Goal: Task Accomplishment & Management: Complete application form

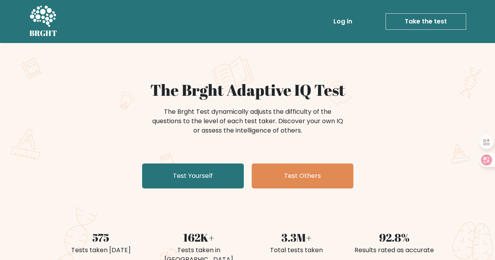
click at [209, 170] on link "Test Yourself" at bounding box center [193, 176] width 102 height 25
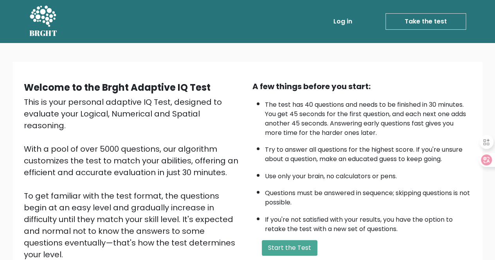
scroll to position [98, 0]
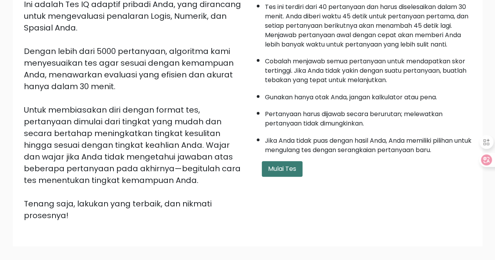
click at [283, 167] on font "Mulai Tes" at bounding box center [282, 168] width 28 height 9
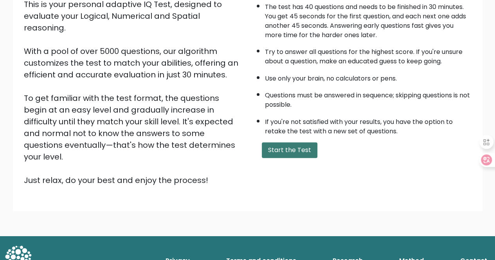
click at [289, 149] on button "Start the Test" at bounding box center [290, 151] width 56 height 16
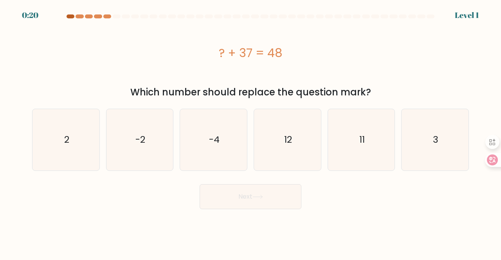
click at [70, 17] on div at bounding box center [71, 16] width 8 height 4
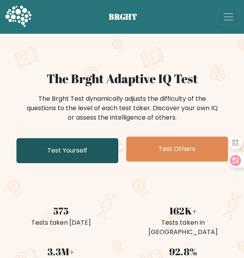
click at [81, 154] on link "Test Yourself" at bounding box center [67, 150] width 102 height 25
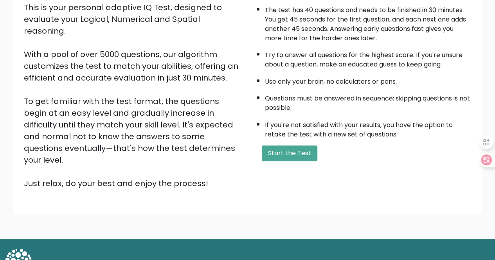
scroll to position [98, 0]
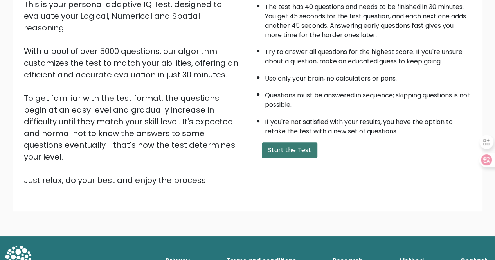
click at [244, 147] on button "Start the Test" at bounding box center [290, 151] width 56 height 16
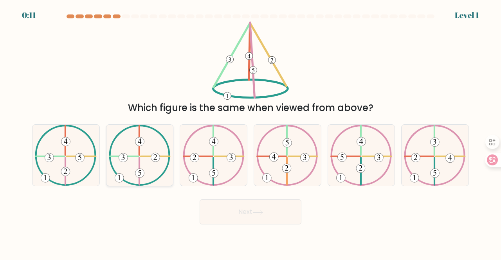
click at [144, 169] on icon at bounding box center [140, 155] width 62 height 61
click at [251, 132] on input "b." at bounding box center [251, 131] width 0 height 2
radio input "true"
click at [253, 206] on button "Next" at bounding box center [251, 212] width 102 height 25
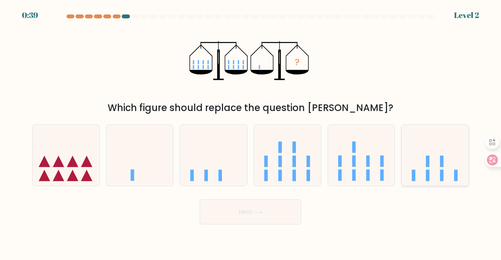
click at [422, 179] on icon at bounding box center [435, 155] width 67 height 55
click at [251, 132] on input "f." at bounding box center [251, 131] width 0 height 2
radio input "true"
click at [288, 203] on button "Next" at bounding box center [251, 212] width 102 height 25
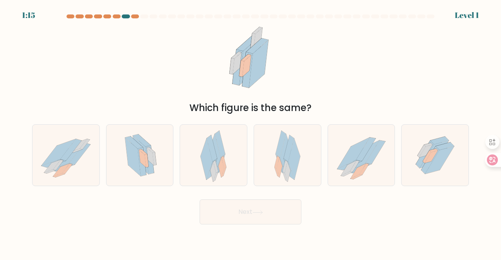
drag, startPoint x: 484, startPoint y: 1, endPoint x: 299, endPoint y: 37, distance: 188.4
click at [299, 37] on div "Which figure is the same?" at bounding box center [250, 69] width 446 height 94
click at [58, 152] on icon at bounding box center [59, 152] width 34 height 27
click at [251, 132] on input "a." at bounding box center [251, 131] width 0 height 2
radio input "true"
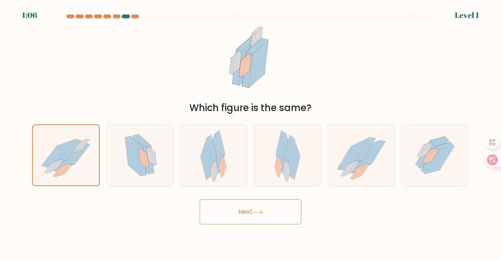
click at [224, 217] on button "Next" at bounding box center [251, 212] width 102 height 25
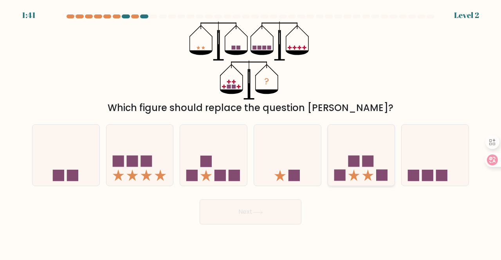
click at [345, 169] on icon at bounding box center [361, 155] width 67 height 55
click at [251, 132] on input "e." at bounding box center [251, 131] width 0 height 2
radio input "true"
click at [267, 211] on button "Next" at bounding box center [251, 212] width 102 height 25
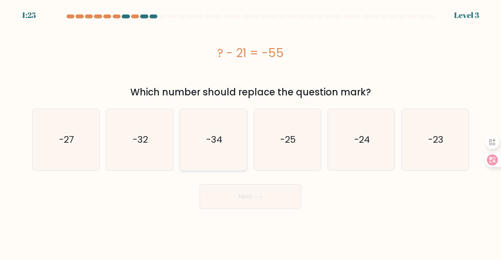
click at [212, 141] on text "-34" at bounding box center [214, 140] width 16 height 13
click at [251, 132] on input "c. -34" at bounding box center [251, 131] width 0 height 2
radio input "true"
click at [231, 190] on button "Next" at bounding box center [251, 196] width 102 height 25
click at [240, 196] on button "Next" at bounding box center [251, 196] width 102 height 25
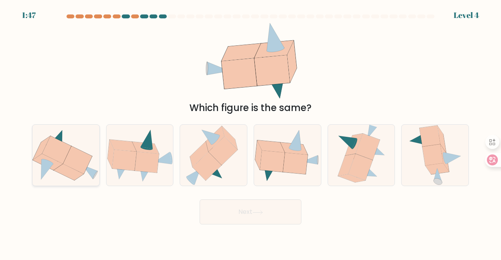
click at [78, 164] on icon at bounding box center [77, 160] width 29 height 28
click at [251, 132] on input "a." at bounding box center [251, 131] width 0 height 2
radio input "true"
click at [218, 207] on button "Next" at bounding box center [251, 212] width 102 height 25
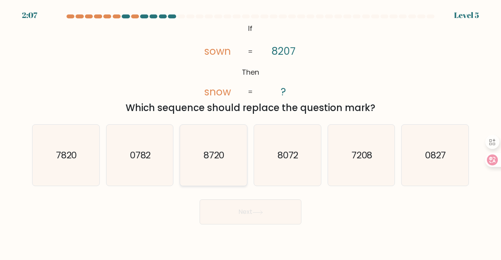
click at [222, 157] on text "8720" at bounding box center [214, 155] width 21 height 13
click at [251, 132] on input "c. 8720" at bounding box center [251, 131] width 0 height 2
radio input "true"
click at [255, 211] on icon at bounding box center [258, 213] width 11 height 4
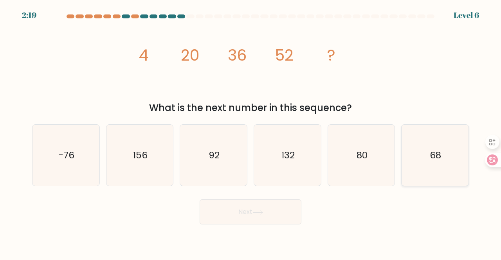
click at [418, 145] on icon "68" at bounding box center [434, 155] width 61 height 61
click at [251, 132] on input "f. 68" at bounding box center [251, 131] width 0 height 2
radio input "true"
click at [278, 211] on button "Next" at bounding box center [251, 212] width 102 height 25
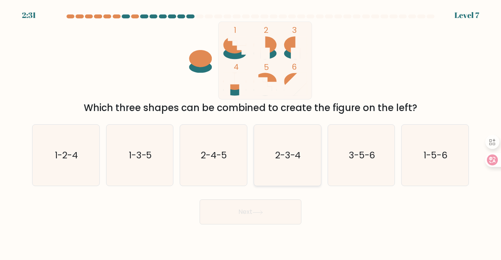
click at [285, 143] on icon "2-3-4" at bounding box center [287, 155] width 61 height 61
click at [251, 132] on input "d. 2-3-4" at bounding box center [251, 131] width 0 height 2
radio input "true"
click at [243, 213] on button "Next" at bounding box center [251, 212] width 102 height 25
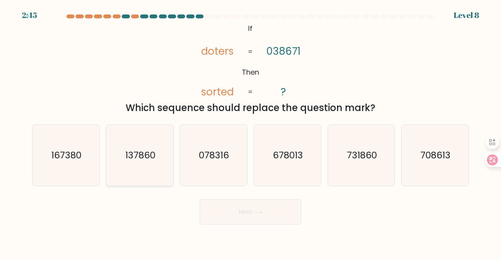
click at [146, 160] on text "137860" at bounding box center [140, 155] width 30 height 13
click at [251, 132] on input "b. 137860" at bounding box center [251, 131] width 0 height 2
radio input "true"
click at [240, 220] on button "Next" at bounding box center [251, 212] width 102 height 25
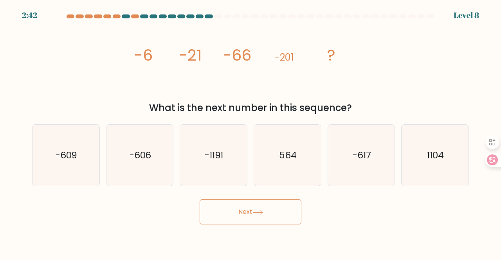
click at [289, 211] on button "Next" at bounding box center [251, 212] width 102 height 25
click at [76, 54] on div "image/svg+xml -6 -21 -66 -201 ? What is the next number in this sequence?" at bounding box center [250, 69] width 446 height 94
click at [141, 175] on icon "-606" at bounding box center [139, 155] width 61 height 61
click at [251, 132] on input "b. -606" at bounding box center [251, 131] width 0 height 2
radio input "true"
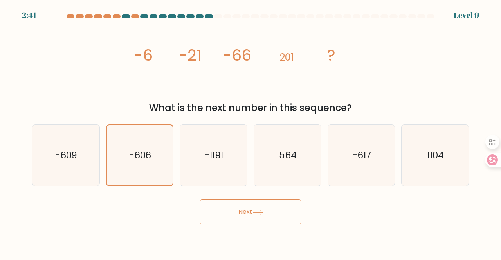
click at [238, 213] on button "Next" at bounding box center [251, 212] width 102 height 25
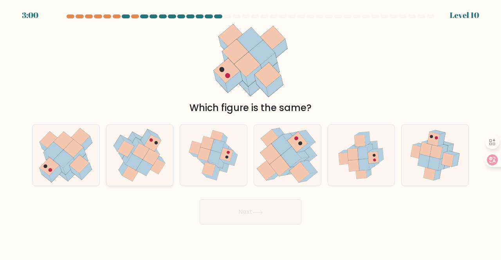
click at [142, 155] on icon at bounding box center [141, 151] width 17 height 16
click at [251, 132] on input "b." at bounding box center [251, 131] width 0 height 2
radio input "true"
click at [236, 211] on button "Next" at bounding box center [251, 212] width 102 height 25
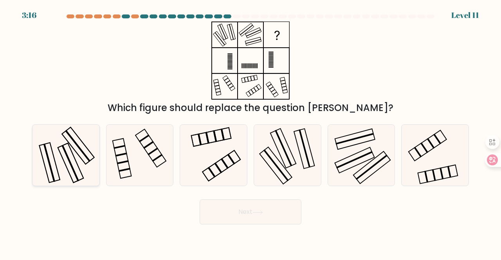
click at [55, 145] on icon at bounding box center [65, 155] width 61 height 61
click at [251, 132] on input "a." at bounding box center [251, 131] width 0 height 2
radio input "true"
drag, startPoint x: 55, startPoint y: 145, endPoint x: 228, endPoint y: 210, distance: 185.2
click at [228, 210] on form at bounding box center [250, 119] width 501 height 210
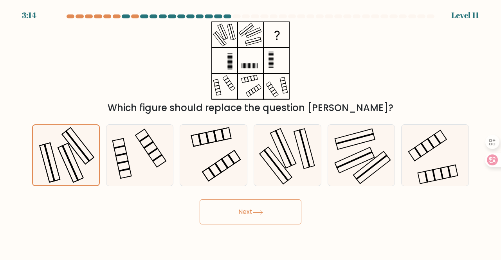
click at [228, 210] on button "Next" at bounding box center [251, 212] width 102 height 25
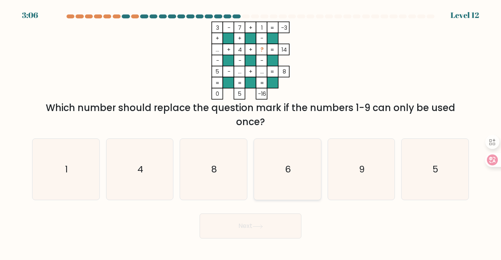
click at [284, 184] on icon "6" at bounding box center [287, 169] width 61 height 61
click at [251, 132] on input "d. 6" at bounding box center [251, 131] width 0 height 2
radio input "true"
click at [150, 168] on icon "4" at bounding box center [139, 169] width 61 height 61
click at [251, 132] on input "b. 4" at bounding box center [251, 131] width 0 height 2
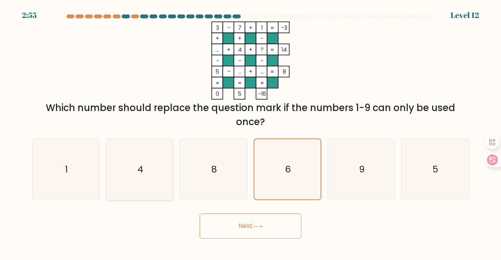
radio input "true"
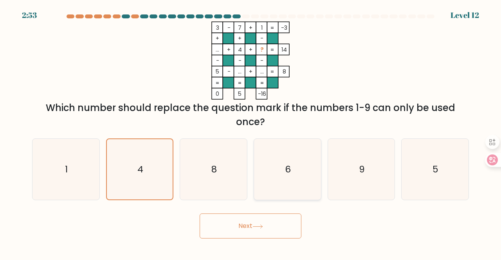
click at [265, 167] on icon "6" at bounding box center [287, 169] width 61 height 61
click at [251, 132] on input "d. 6" at bounding box center [251, 131] width 0 height 2
radio input "true"
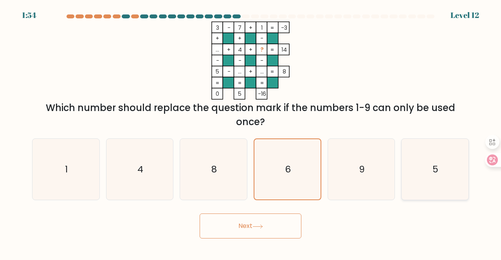
click at [452, 164] on icon "5" at bounding box center [434, 169] width 61 height 61
click at [251, 132] on input "f. 5" at bounding box center [251, 131] width 0 height 2
radio input "true"
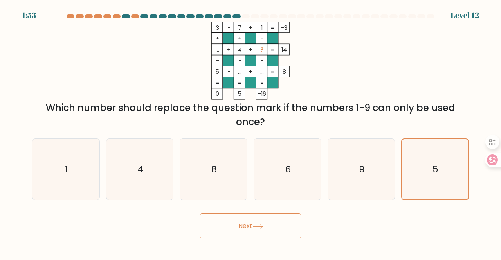
click at [271, 229] on button "Next" at bounding box center [251, 226] width 102 height 25
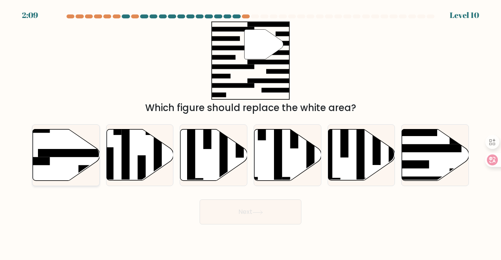
click at [42, 154] on rect at bounding box center [74, 153] width 73 height 8
click at [251, 132] on input "a." at bounding box center [251, 131] width 0 height 2
radio input "true"
click at [229, 207] on button "Next" at bounding box center [251, 212] width 102 height 25
click at [249, 213] on button "Next" at bounding box center [251, 212] width 102 height 25
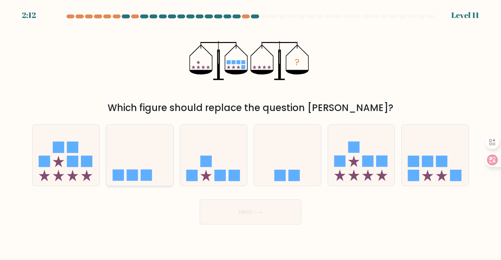
click at [141, 151] on icon at bounding box center [140, 155] width 67 height 55
click at [251, 132] on input "b." at bounding box center [251, 131] width 0 height 2
radio input "true"
click at [403, 172] on icon at bounding box center [435, 155] width 67 height 55
click at [251, 132] on input "f." at bounding box center [251, 131] width 0 height 2
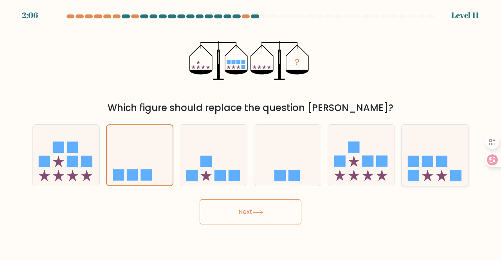
radio input "true"
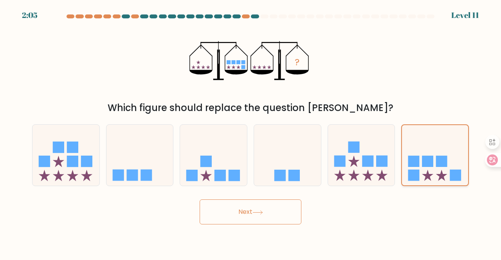
click at [435, 181] on icon at bounding box center [435, 155] width 66 height 55
click at [251, 132] on input "f." at bounding box center [251, 131] width 0 height 2
click at [263, 200] on button "Next" at bounding box center [251, 212] width 102 height 25
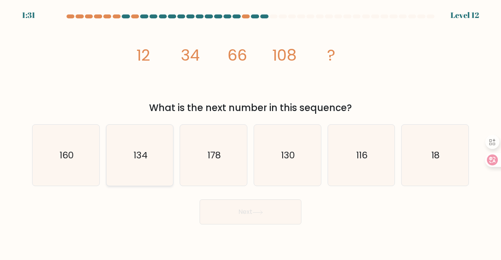
click at [141, 148] on icon "134" at bounding box center [139, 155] width 61 height 61
click at [251, 132] on input "b. 134" at bounding box center [251, 131] width 0 height 2
radio input "true"
click at [225, 220] on button "Next" at bounding box center [251, 212] width 102 height 25
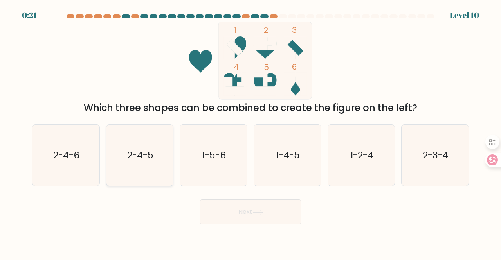
click at [155, 143] on icon "2-4-5" at bounding box center [139, 155] width 61 height 61
click at [251, 132] on input "b. 2-4-5" at bounding box center [251, 131] width 0 height 2
radio input "true"
click at [231, 210] on button "Next" at bounding box center [251, 212] width 102 height 25
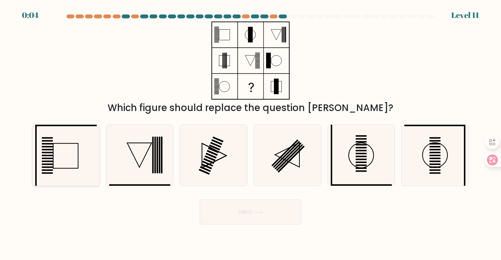
click at [49, 146] on rect at bounding box center [47, 147] width 11 height 2
click at [251, 132] on input "a." at bounding box center [251, 131] width 0 height 2
radio input "true"
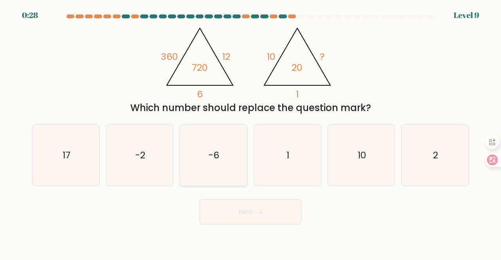
click at [188, 171] on icon "-6" at bounding box center [213, 155] width 61 height 61
click at [251, 132] on input "c. -6" at bounding box center [251, 131] width 0 height 2
radio input "true"
click at [381, 160] on icon "10" at bounding box center [361, 155] width 61 height 61
click at [251, 132] on input "e. 10" at bounding box center [251, 131] width 0 height 2
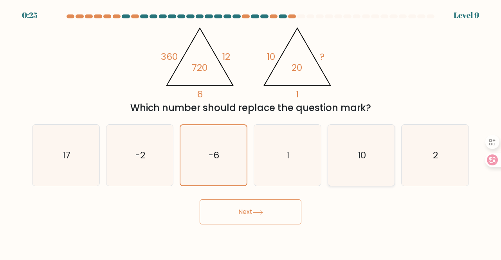
radio input "true"
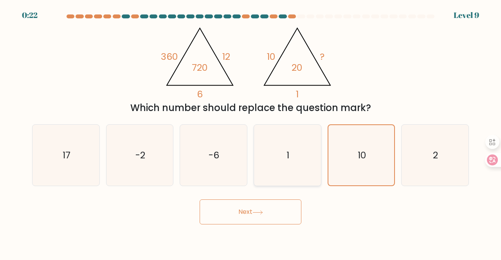
click at [292, 143] on icon "1" at bounding box center [287, 155] width 61 height 61
click at [251, 132] on input "d. 1" at bounding box center [251, 131] width 0 height 2
radio input "true"
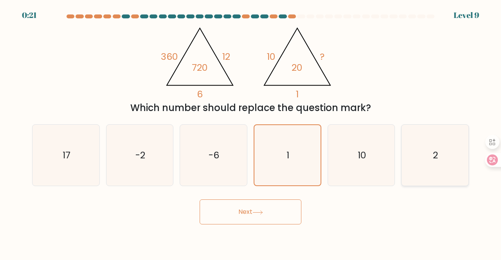
click at [442, 147] on icon "2" at bounding box center [434, 155] width 61 height 61
click at [251, 132] on input "f. 2" at bounding box center [251, 131] width 0 height 2
radio input "true"
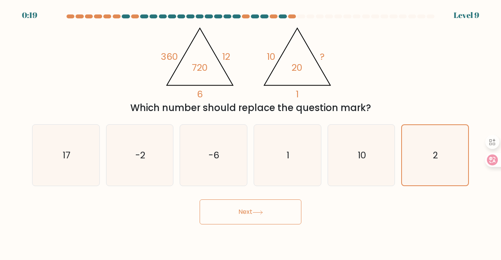
click at [236, 208] on button "Next" at bounding box center [251, 212] width 102 height 25
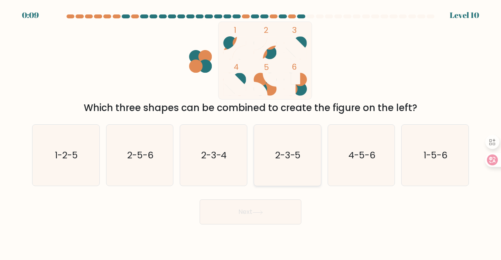
click at [264, 158] on icon "2-3-5" at bounding box center [287, 155] width 61 height 61
click at [251, 132] on input "d. 2-3-5" at bounding box center [251, 131] width 0 height 2
radio input "true"
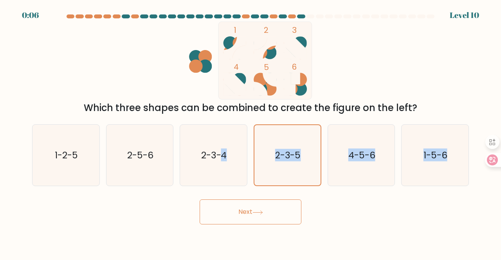
drag, startPoint x: 220, startPoint y: 162, endPoint x: 227, endPoint y: 207, distance: 45.6
click at [227, 207] on form at bounding box center [250, 119] width 501 height 210
click at [227, 207] on button "Next" at bounding box center [251, 212] width 102 height 25
click at [248, 215] on button "Next" at bounding box center [251, 212] width 102 height 25
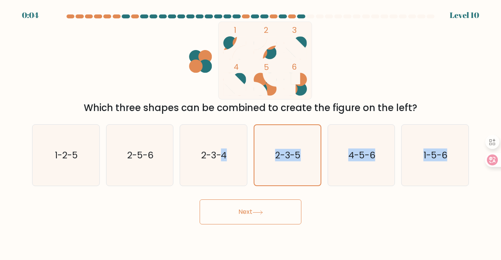
click at [248, 215] on button "Next" at bounding box center [251, 212] width 102 height 25
click at [201, 197] on div "Next" at bounding box center [250, 210] width 446 height 29
click at [207, 154] on text "2-3-4" at bounding box center [214, 155] width 26 height 13
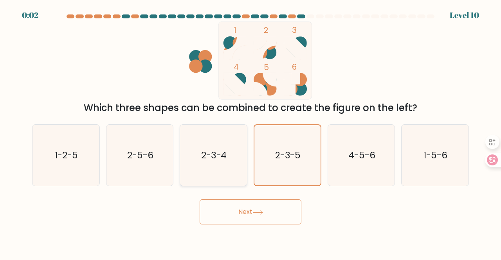
click at [251, 132] on input "c. 2-3-4" at bounding box center [251, 131] width 0 height 2
radio input "true"
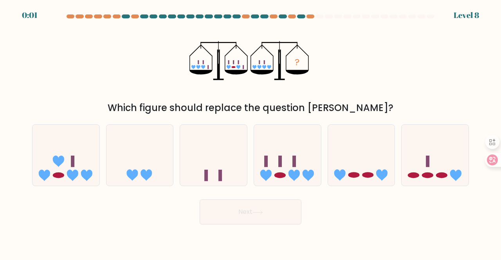
click at [243, 211] on button "Next" at bounding box center [251, 212] width 102 height 25
click at [420, 148] on icon at bounding box center [435, 155] width 67 height 55
click at [251, 132] on input "f." at bounding box center [251, 131] width 0 height 2
radio input "true"
click at [273, 206] on button "Next" at bounding box center [251, 212] width 102 height 25
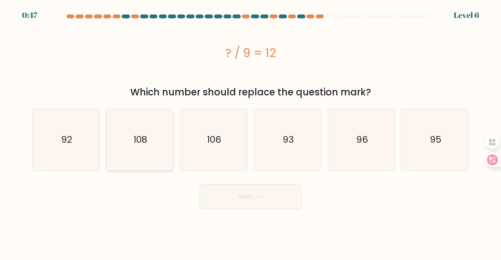
click at [166, 152] on icon "108" at bounding box center [139, 139] width 61 height 61
click at [251, 132] on input "b. 108" at bounding box center [251, 131] width 0 height 2
radio input "true"
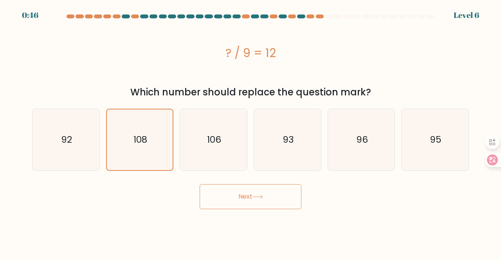
click at [260, 194] on button "Next" at bounding box center [251, 196] width 102 height 25
click at [246, 194] on button "Next" at bounding box center [251, 196] width 102 height 25
click at [259, 198] on icon at bounding box center [258, 197] width 11 height 4
click at [253, 196] on button "Next" at bounding box center [251, 196] width 102 height 25
click at [244, 192] on button "Next" at bounding box center [251, 196] width 102 height 25
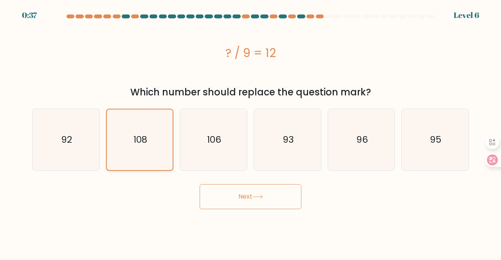
click at [150, 155] on icon "108" at bounding box center [140, 140] width 61 height 61
click at [251, 132] on input "b. 108" at bounding box center [251, 131] width 0 height 2
click at [251, 193] on button "Next" at bounding box center [251, 196] width 102 height 25
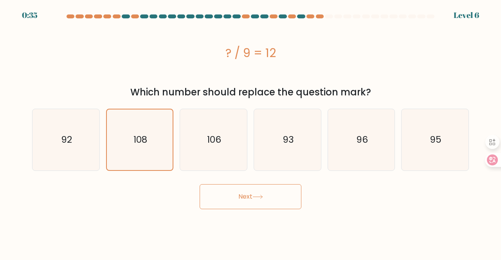
click at [251, 193] on button "Next" at bounding box center [251, 196] width 102 height 25
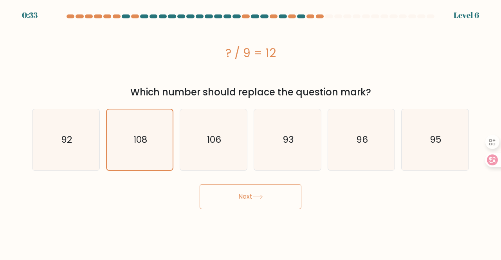
click at [251, 193] on button "Next" at bounding box center [251, 196] width 102 height 25
click at [316, 229] on body "0:31 Level 6 a." at bounding box center [250, 130] width 501 height 260
click at [260, 194] on button "Next" at bounding box center [251, 196] width 102 height 25
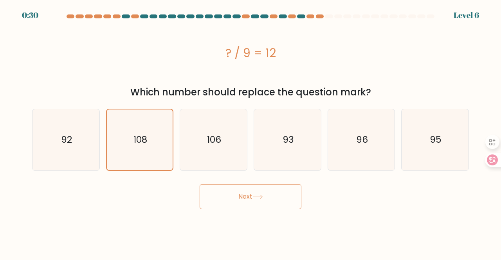
click at [260, 194] on button "Next" at bounding box center [251, 196] width 102 height 25
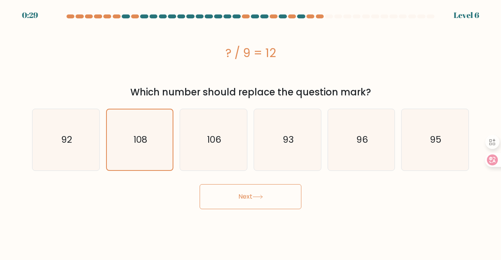
click at [260, 194] on button "Next" at bounding box center [251, 196] width 102 height 25
click at [155, 147] on icon "108" at bounding box center [140, 140] width 61 height 61
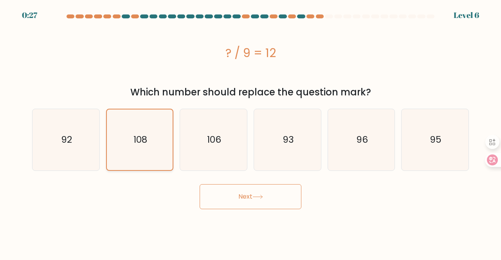
click at [251, 132] on input "b. 108" at bounding box center [251, 131] width 0 height 2
click at [155, 147] on icon "108" at bounding box center [140, 140] width 61 height 61
click at [251, 132] on input "b. 108" at bounding box center [251, 131] width 0 height 2
click at [272, 124] on icon "93" at bounding box center [287, 139] width 61 height 61
click at [251, 130] on input "d. 93" at bounding box center [251, 131] width 0 height 2
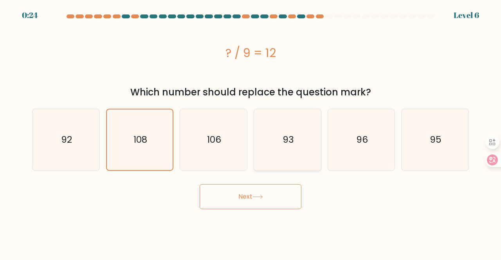
radio input "true"
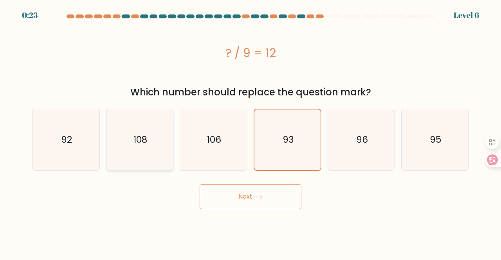
click at [161, 130] on icon "108" at bounding box center [139, 139] width 61 height 61
click at [251, 130] on input "b. 108" at bounding box center [251, 131] width 0 height 2
radio input "true"
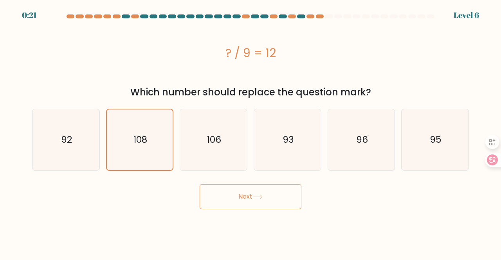
click at [227, 188] on button "Next" at bounding box center [251, 196] width 102 height 25
click at [246, 197] on button "Next" at bounding box center [251, 196] width 102 height 25
click at [265, 199] on button "Next" at bounding box center [251, 196] width 102 height 25
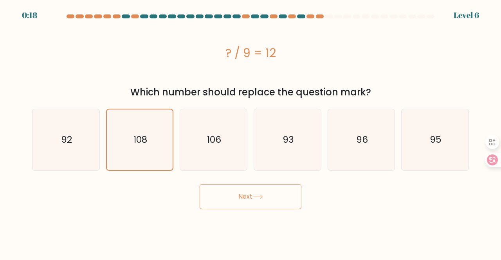
click at [265, 199] on button "Next" at bounding box center [251, 196] width 102 height 25
click at [243, 194] on button "Next" at bounding box center [251, 196] width 102 height 25
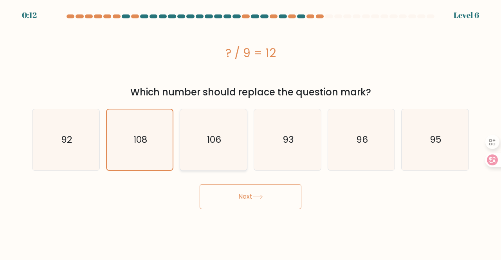
drag, startPoint x: 244, startPoint y: 197, endPoint x: 225, endPoint y: 149, distance: 51.5
click at [225, 149] on form "a." at bounding box center [250, 111] width 501 height 195
click at [225, 149] on icon "106" at bounding box center [213, 139] width 61 height 61
click at [251, 132] on input "c. 106" at bounding box center [251, 131] width 0 height 2
radio input "true"
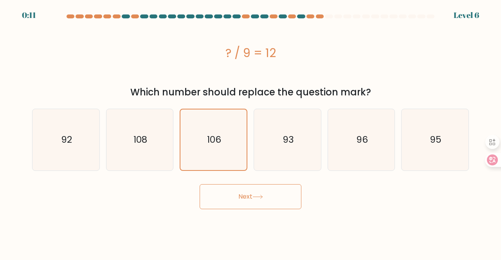
click at [242, 196] on button "Next" at bounding box center [251, 196] width 102 height 25
click at [128, 144] on icon "108" at bounding box center [139, 139] width 61 height 61
click at [251, 132] on input "b. 108" at bounding box center [251, 131] width 0 height 2
radio input "true"
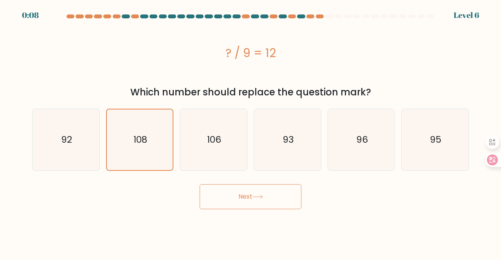
click at [218, 202] on button "Next" at bounding box center [251, 196] width 102 height 25
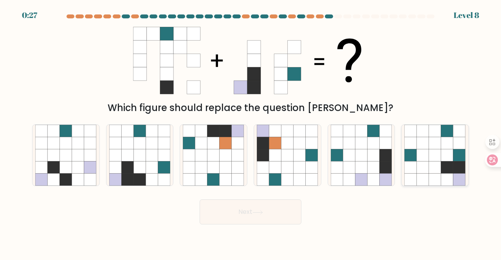
click at [439, 159] on icon at bounding box center [435, 155] width 12 height 12
click at [251, 132] on input "f." at bounding box center [251, 131] width 0 height 2
radio input "true"
click at [152, 140] on icon at bounding box center [152, 143] width 12 height 12
click at [251, 132] on input "b." at bounding box center [251, 131] width 0 height 2
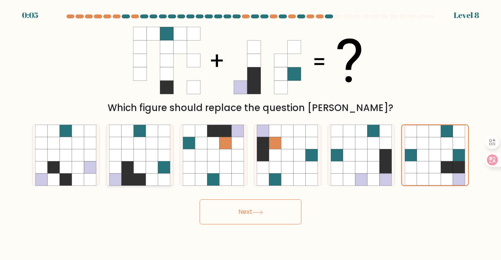
radio input "true"
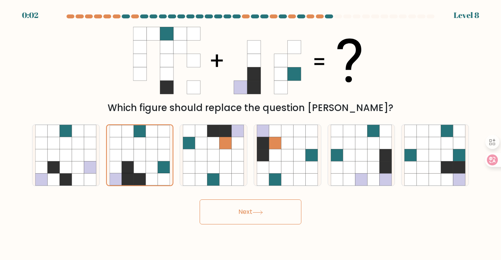
click at [226, 216] on button "Next" at bounding box center [251, 212] width 102 height 25
click at [266, 211] on button "Next" at bounding box center [251, 212] width 102 height 25
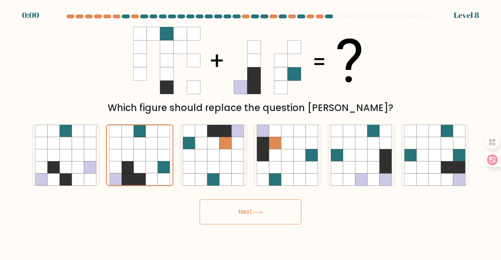
click at [266, 211] on button "Next" at bounding box center [251, 212] width 102 height 25
click at [266, 211] on div "Next" at bounding box center [250, 210] width 446 height 29
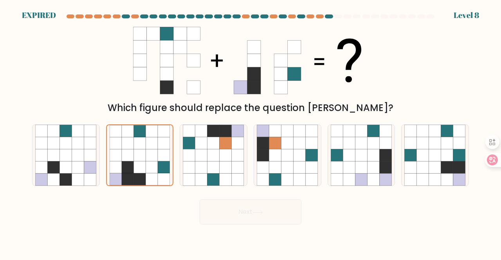
drag, startPoint x: 266, startPoint y: 211, endPoint x: 267, endPoint y: 207, distance: 4.8
click at [267, 207] on div "Next" at bounding box center [250, 210] width 446 height 29
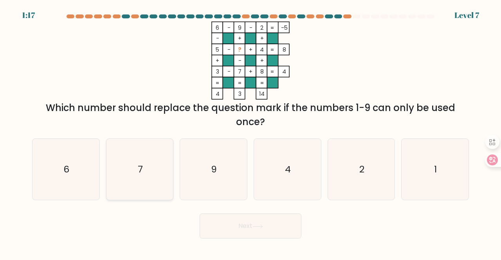
click at [155, 174] on icon "7" at bounding box center [139, 169] width 61 height 61
click at [251, 132] on input "b. 7" at bounding box center [251, 131] width 0 height 2
radio input "true"
click at [236, 217] on button "Next" at bounding box center [251, 226] width 102 height 25
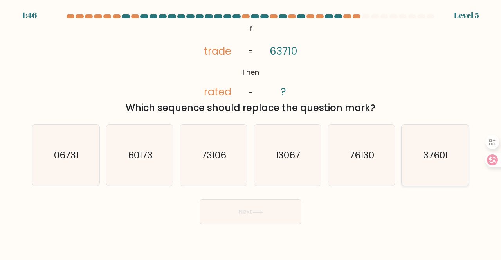
click at [414, 161] on icon "37601" at bounding box center [434, 155] width 61 height 61
click at [251, 132] on input "f. 37601" at bounding box center [251, 131] width 0 height 2
radio input "true"
click at [296, 207] on button "Next" at bounding box center [251, 212] width 102 height 25
click at [262, 215] on button "Next" at bounding box center [251, 212] width 102 height 25
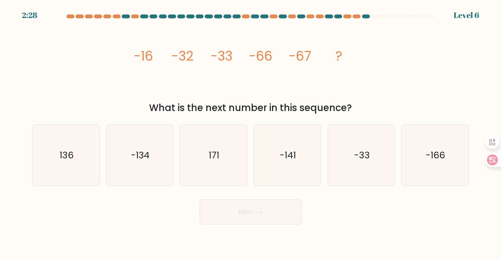
click at [247, 212] on button "Next" at bounding box center [251, 212] width 102 height 25
click at [150, 175] on icon "-134" at bounding box center [139, 155] width 61 height 61
click at [251, 132] on input "b. -134" at bounding box center [251, 131] width 0 height 2
radio input "true"
click at [253, 206] on button "Next" at bounding box center [251, 212] width 102 height 25
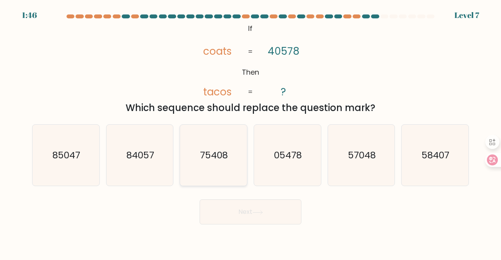
click at [211, 161] on text "75408" at bounding box center [214, 155] width 28 height 13
click at [251, 132] on input "c. 75408" at bounding box center [251, 131] width 0 height 2
radio input "true"
click at [253, 209] on button "Next" at bounding box center [251, 212] width 102 height 25
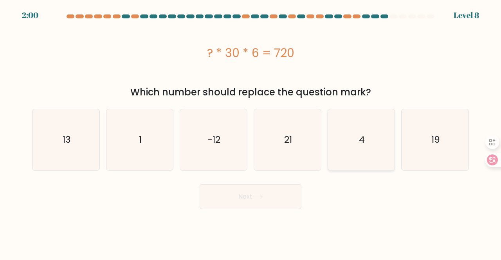
click at [368, 145] on icon "4" at bounding box center [361, 139] width 61 height 61
click at [251, 132] on input "e. 4" at bounding box center [251, 131] width 0 height 2
radio input "true"
click at [266, 198] on button "Next" at bounding box center [251, 196] width 102 height 25
click at [261, 195] on icon at bounding box center [258, 197] width 11 height 4
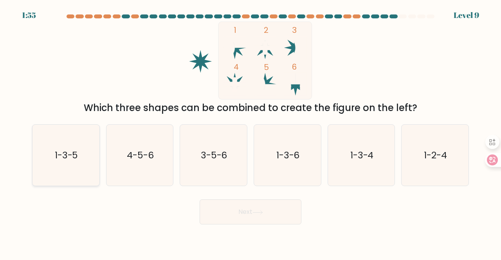
click at [79, 166] on icon "1-3-5" at bounding box center [65, 155] width 61 height 61
click at [251, 132] on input "a. 1-3-5" at bounding box center [251, 131] width 0 height 2
radio input "true"
click at [233, 221] on button "Next" at bounding box center [251, 212] width 102 height 25
click at [267, 211] on button "Next" at bounding box center [251, 212] width 102 height 25
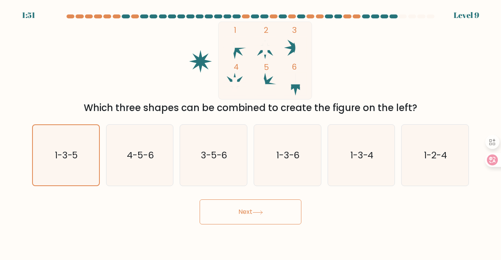
click at [267, 211] on button "Next" at bounding box center [251, 212] width 102 height 25
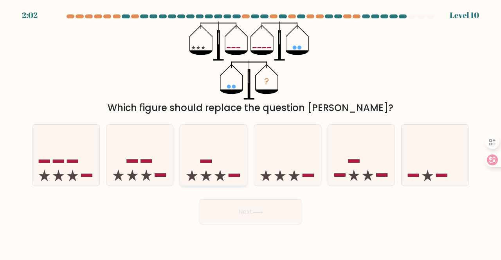
click at [199, 176] on icon at bounding box center [213, 155] width 67 height 55
click at [251, 132] on input "c." at bounding box center [251, 131] width 0 height 2
radio input "true"
click at [257, 209] on button "Next" at bounding box center [251, 212] width 102 height 25
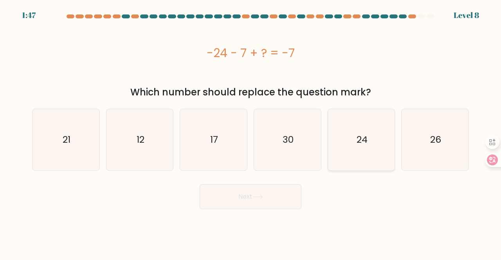
click at [349, 148] on icon "24" at bounding box center [361, 139] width 61 height 61
click at [251, 132] on input "e. 24" at bounding box center [251, 131] width 0 height 2
radio input "true"
click at [258, 194] on button "Next" at bounding box center [251, 196] width 102 height 25
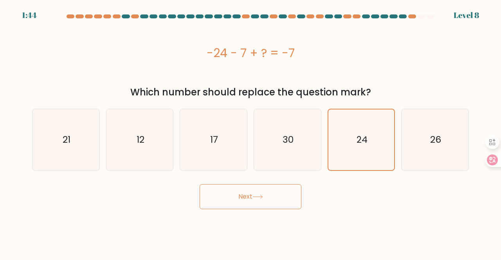
click at [258, 194] on button "Next" at bounding box center [251, 196] width 102 height 25
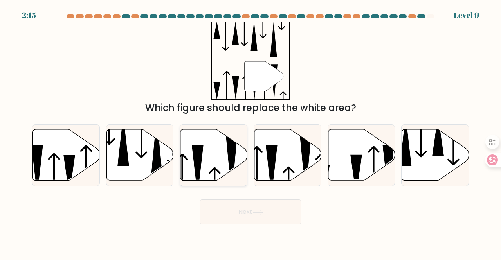
click at [198, 149] on icon at bounding box center [198, 170] width 12 height 51
click at [251, 132] on input "c." at bounding box center [251, 131] width 0 height 2
radio input "true"
click at [258, 211] on icon at bounding box center [258, 213] width 11 height 4
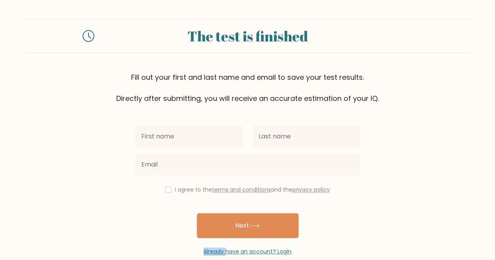
click at [258, 210] on div "I agree to the terms and conditions and the privacy policy Next Already have an…" at bounding box center [247, 180] width 235 height 152
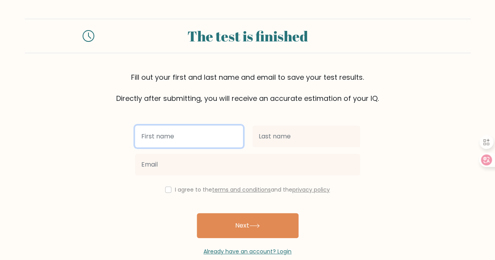
click at [194, 130] on input "text" at bounding box center [189, 137] width 108 height 22
type input "[PERSON_NAME]"
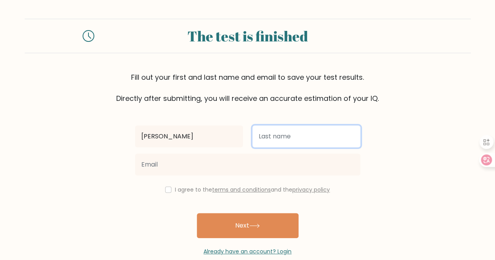
click at [260, 139] on input "text" at bounding box center [307, 137] width 108 height 22
type input "[PERSON_NAME]"
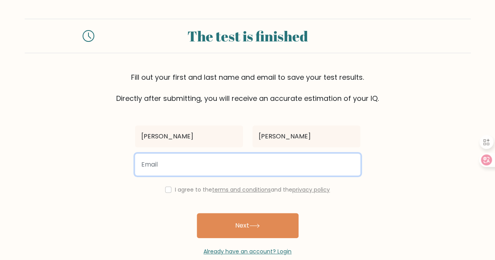
click at [179, 158] on input "email" at bounding box center [248, 165] width 226 height 22
type input "[EMAIL_ADDRESS][DOMAIN_NAME]"
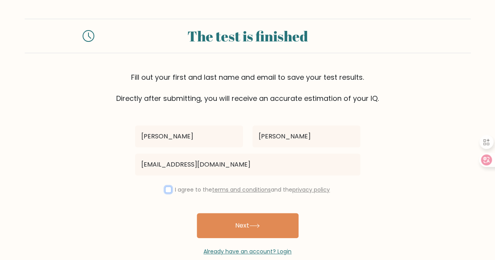
click at [165, 187] on input "checkbox" at bounding box center [168, 190] width 6 height 6
checkbox input "true"
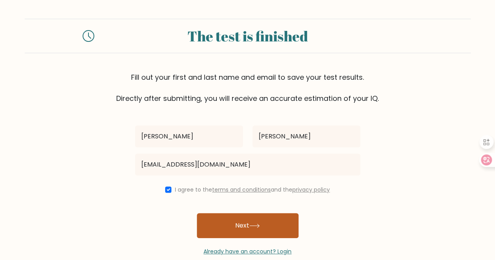
click at [234, 230] on button "Next" at bounding box center [248, 225] width 102 height 25
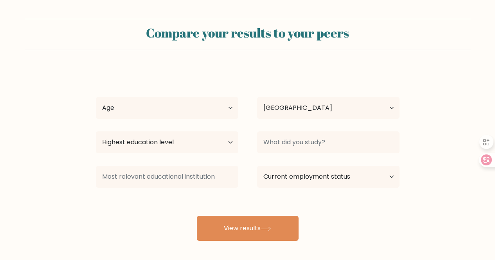
select select "ID"
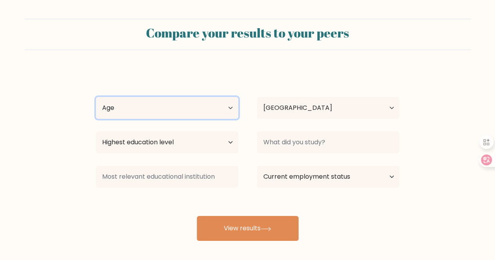
click at [223, 110] on select "Age Under 18 years old 18-24 years old 25-34 years old 35-44 years old 45-54 ye…" at bounding box center [167, 108] width 143 height 22
select select "18_24"
click at [96, 97] on select "Age Under 18 years old 18-24 years old 25-34 years old 35-44 years old 45-54 ye…" at bounding box center [167, 108] width 143 height 22
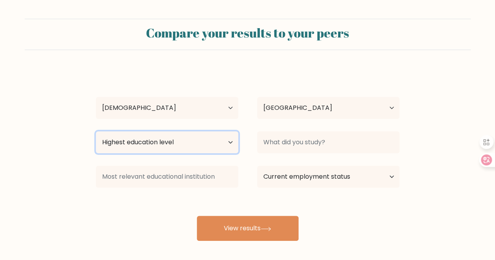
click at [214, 145] on select "Highest education level No schooling Primary Lower Secondary Upper Secondary Oc…" at bounding box center [167, 143] width 143 height 22
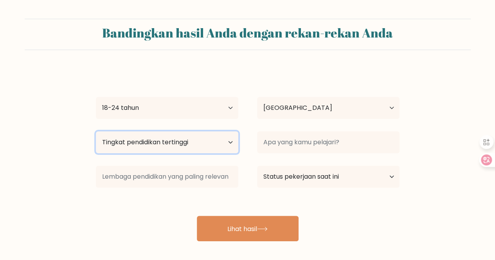
click at [195, 145] on select "Tingkat pendidikan tertinggi Tidak bersekolah Utama Sekolah Menengah Pertama Se…" at bounding box center [167, 143] width 143 height 22
select select "upper_secondary"
click at [96, 132] on select "Tingkat pendidikan tertinggi Tidak bersekolah Utama Sekolah Menengah Pertama Se…" at bounding box center [167, 143] width 143 height 22
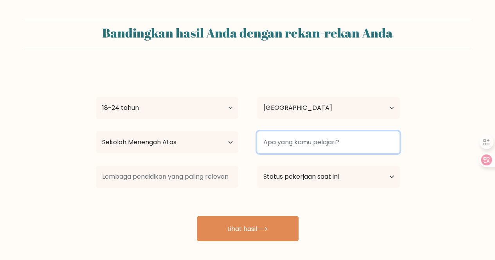
click at [328, 146] on input at bounding box center [328, 143] width 143 height 22
type input "k"
type input "kuliner"
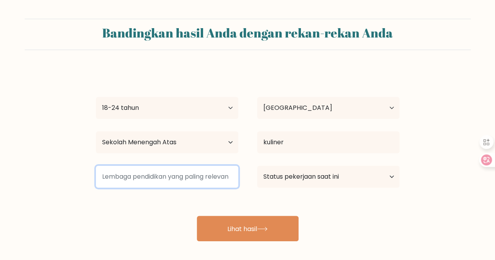
click at [210, 184] on input at bounding box center [167, 177] width 143 height 22
type input "smkn 7 surakarta"
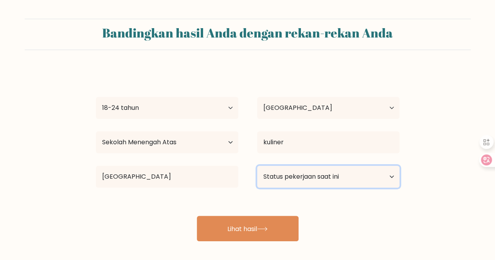
click at [308, 177] on select "Status pekerjaan saat ini Bekerja Murid Pensiun Lainnya / lebih suka tidak menj…" at bounding box center [328, 177] width 143 height 22
select select "other"
click at [257, 166] on select "Status pekerjaan saat ini Bekerja Murid Pensiun Lainnya / lebih suka tidak menj…" at bounding box center [328, 177] width 143 height 22
click at [368, 181] on select "Status pekerjaan saat ini Bekerja Murid Pensiun Lainnya / lebih suka tidak menj…" at bounding box center [328, 177] width 143 height 22
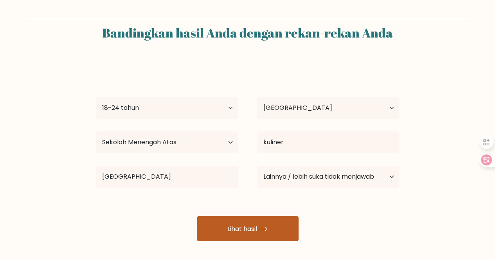
click at [227, 229] on font "Lihat hasil" at bounding box center [242, 228] width 30 height 9
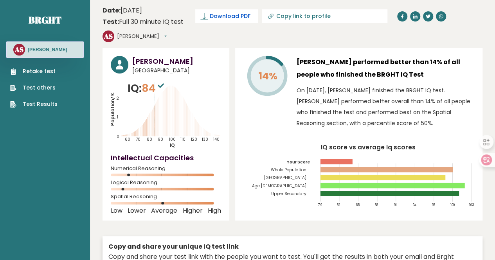
click at [212, 17] on span "Download PDF" at bounding box center [230, 16] width 41 height 8
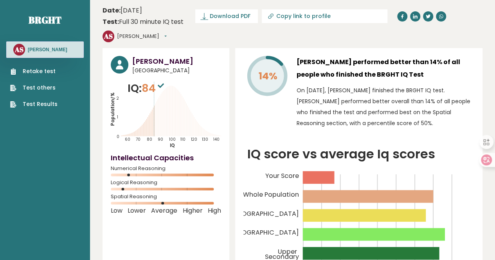
click at [244, 148] on icon "IQ score vs average Iq scores 79 82 85 88 91 94 97 100 103 Your Score Whole Pop…" at bounding box center [359, 213] width 231 height 139
click at [226, 13] on span "Download PDF" at bounding box center [230, 16] width 41 height 8
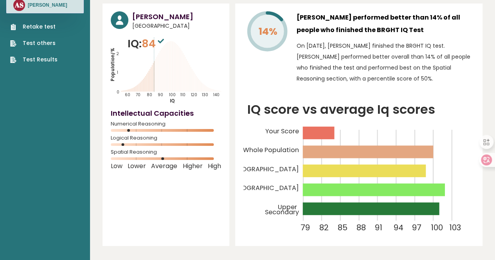
scroll to position [44, 0]
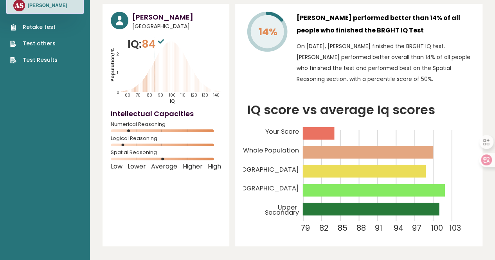
click at [118, 114] on h4 "Intellectual Capacities" at bounding box center [166, 113] width 110 height 11
click at [244, 125] on icon "IQ score vs average Iq scores 79 82 85 88 91 94 97 100 103 Your Score Whole Pop…" at bounding box center [359, 169] width 231 height 139
